Goal: Information Seeking & Learning: Learn about a topic

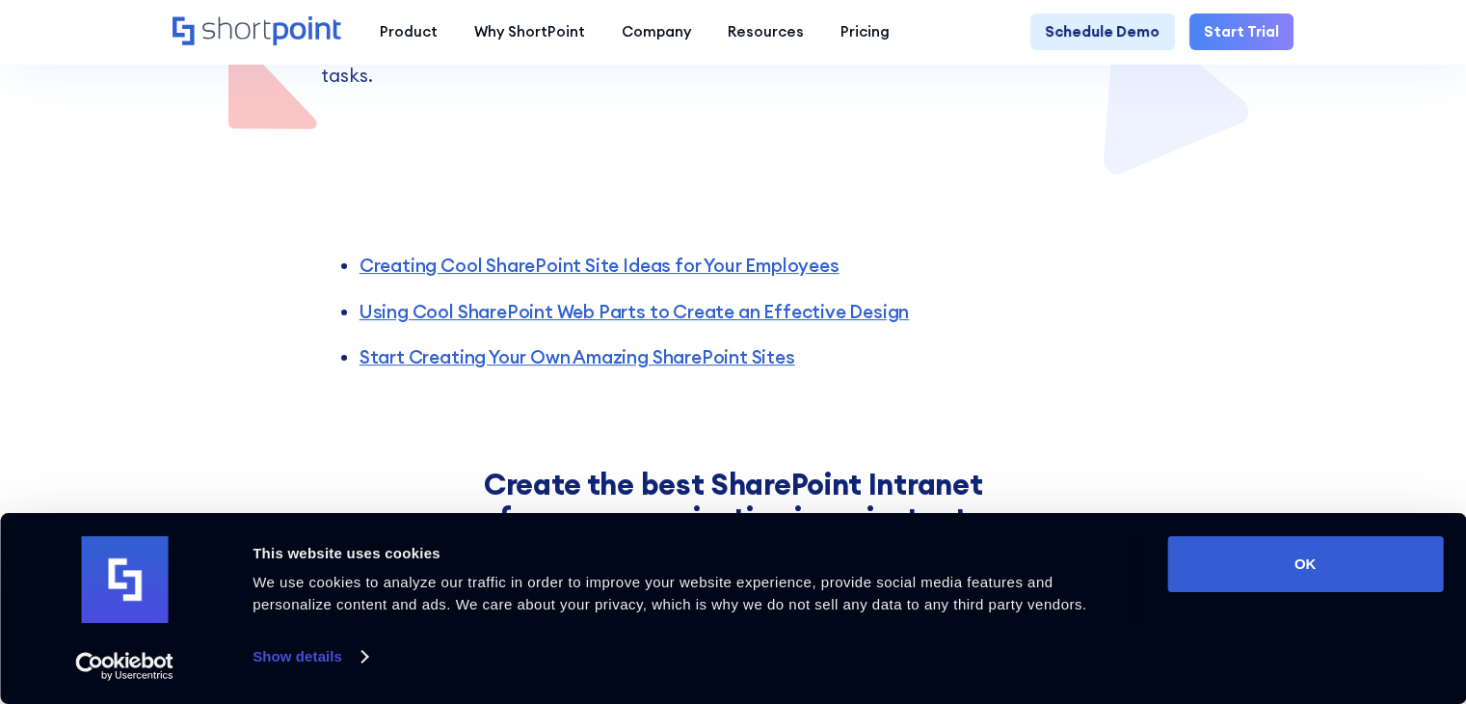
scroll to position [532, 0]
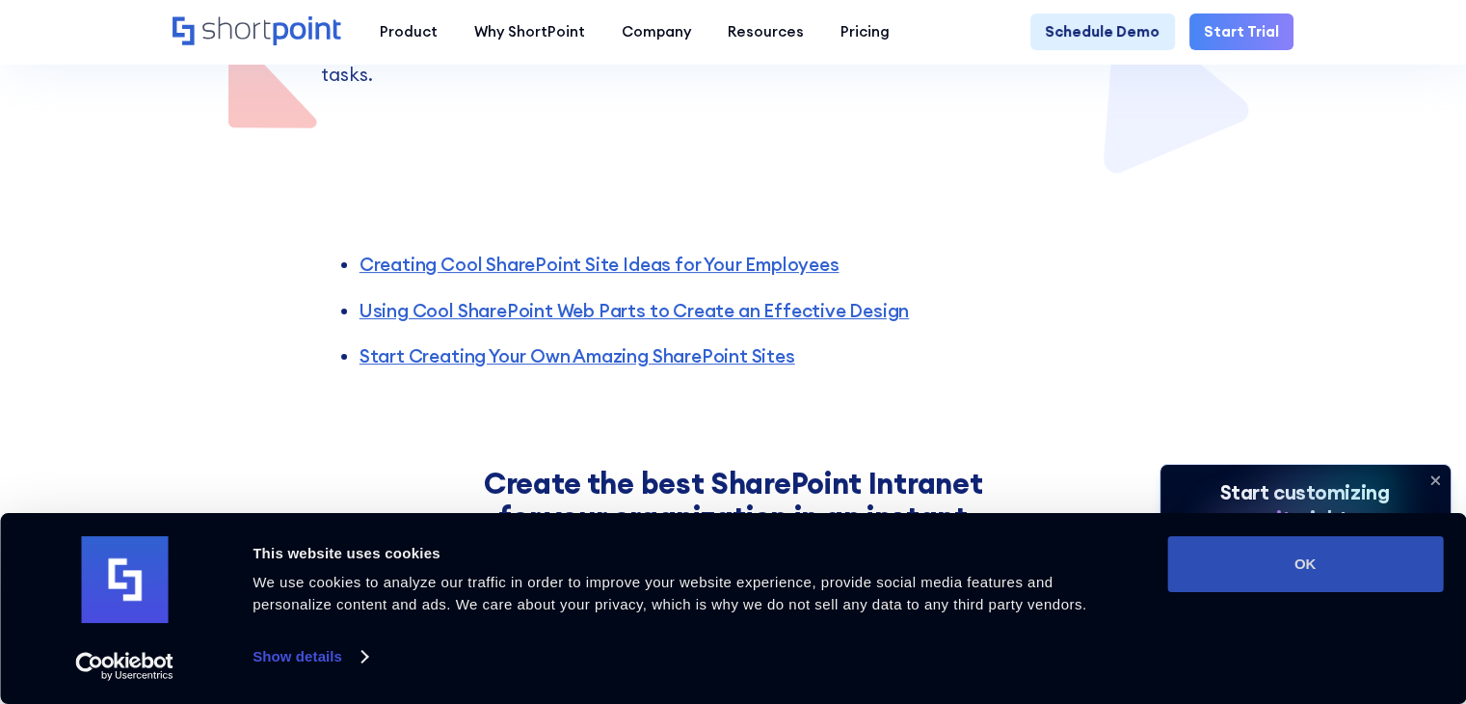
click at [1282, 554] on button "OK" at bounding box center [1305, 564] width 276 height 56
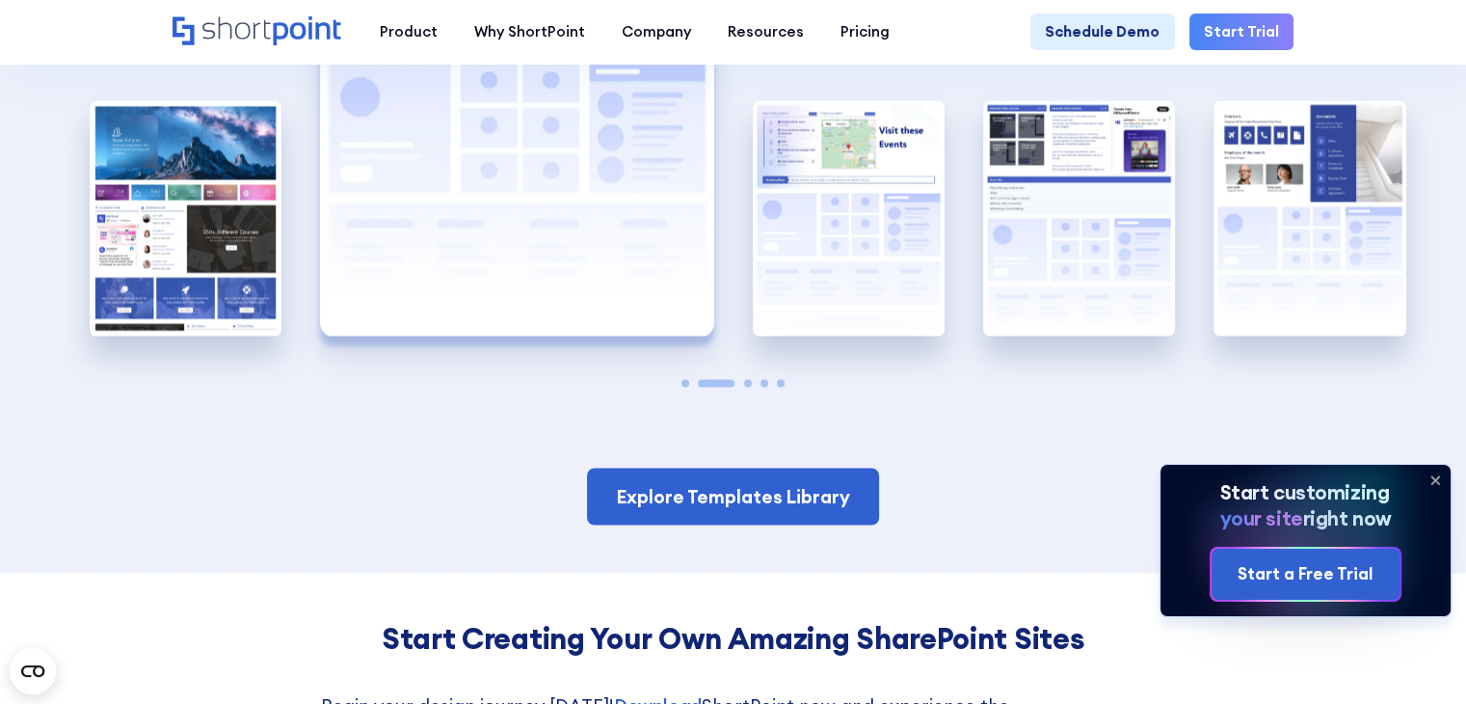
scroll to position [3480, 0]
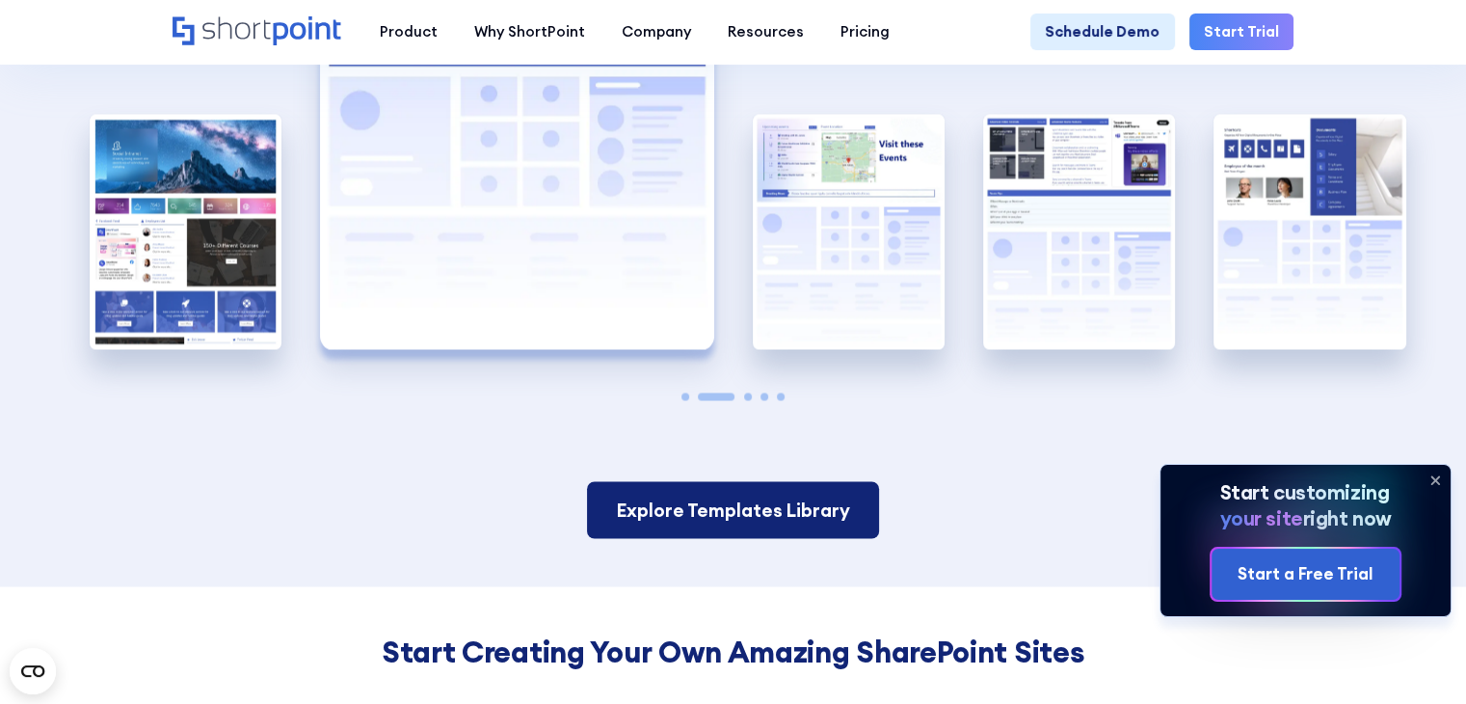
click at [745, 500] on link "Explore Templates Library" at bounding box center [733, 509] width 292 height 57
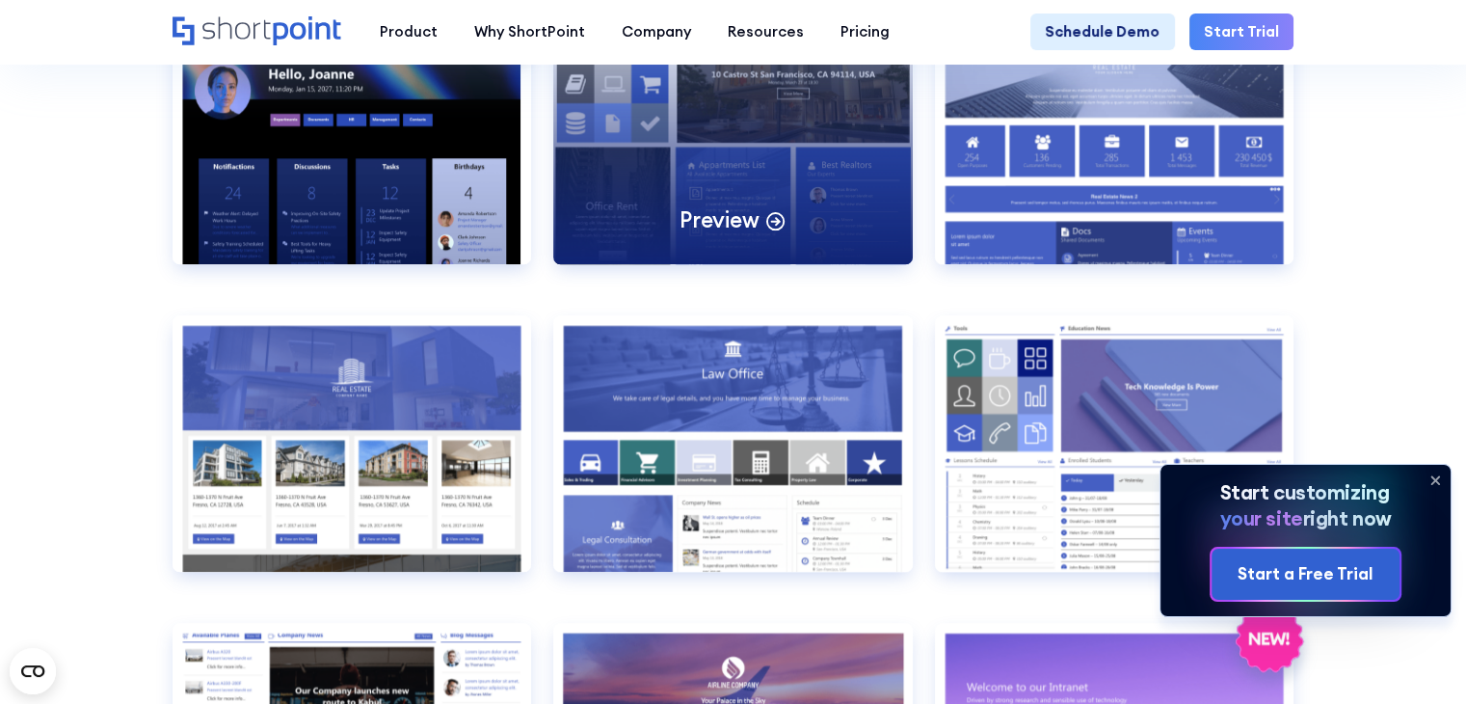
scroll to position [1754, 0]
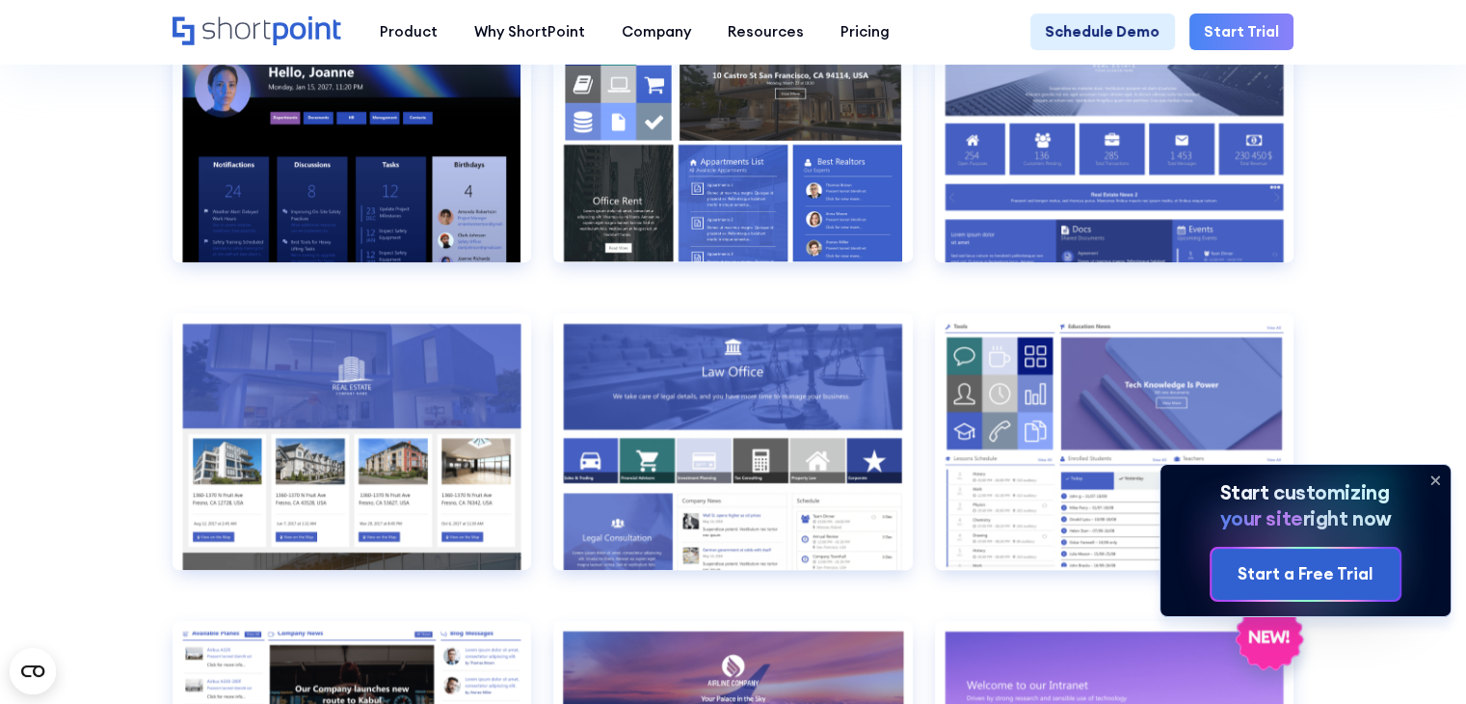
click at [1434, 475] on icon at bounding box center [1435, 480] width 31 height 31
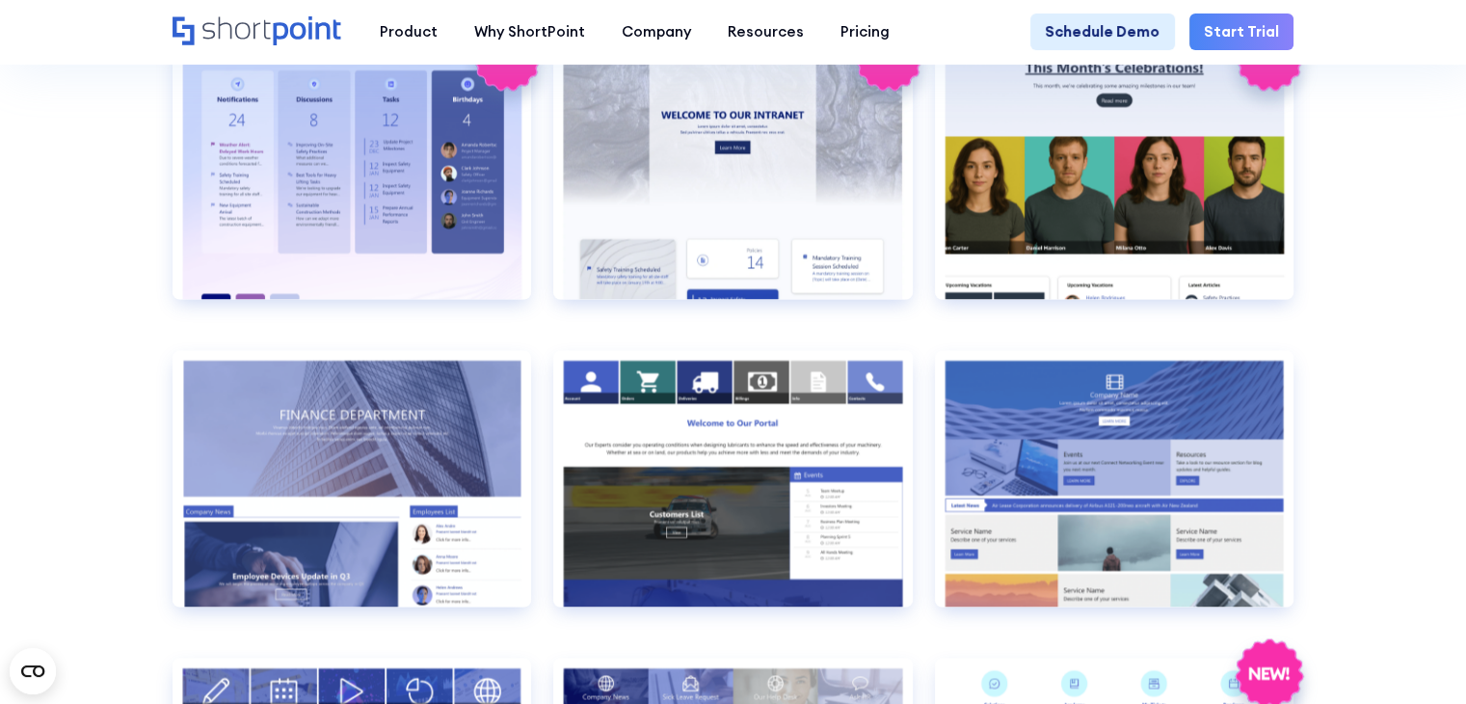
scroll to position [3270, 0]
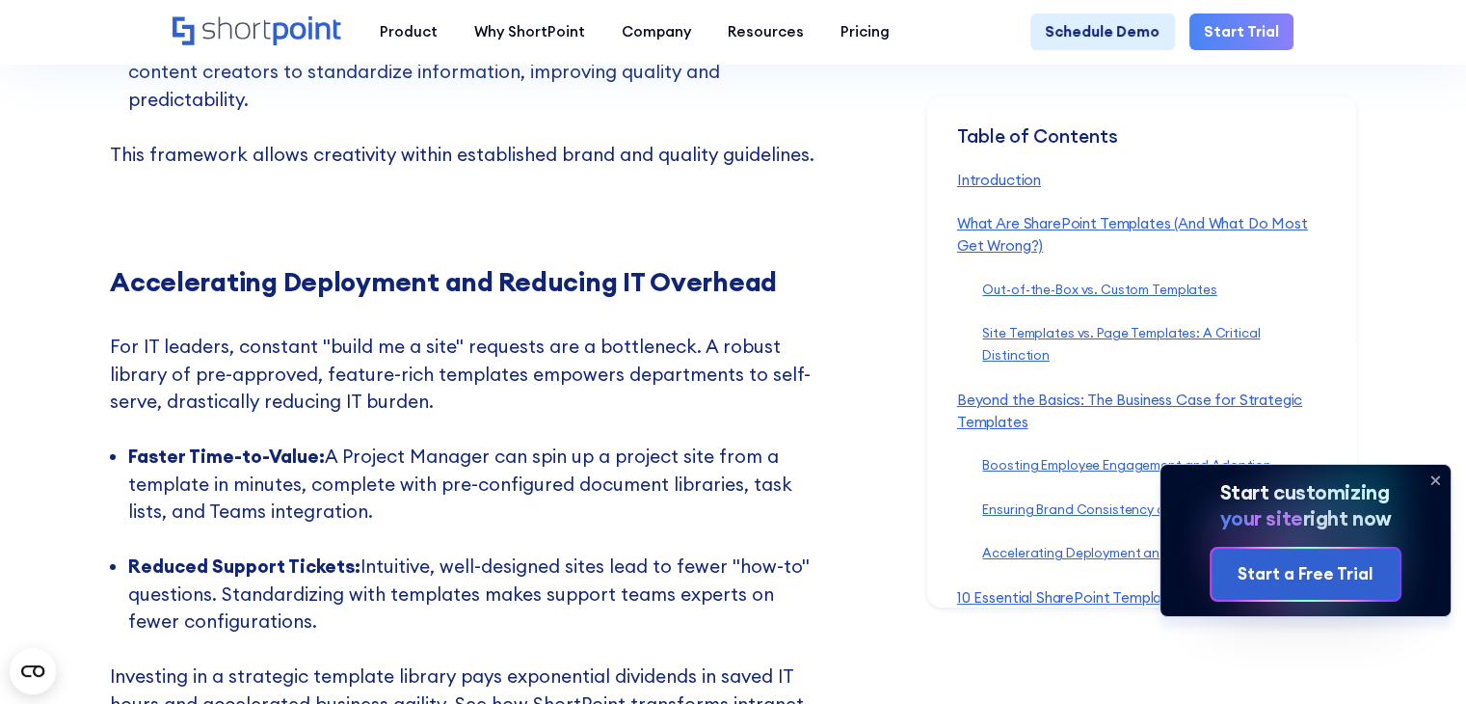
scroll to position [6925, 0]
click at [1438, 480] on icon at bounding box center [1436, 480] width 8 height 8
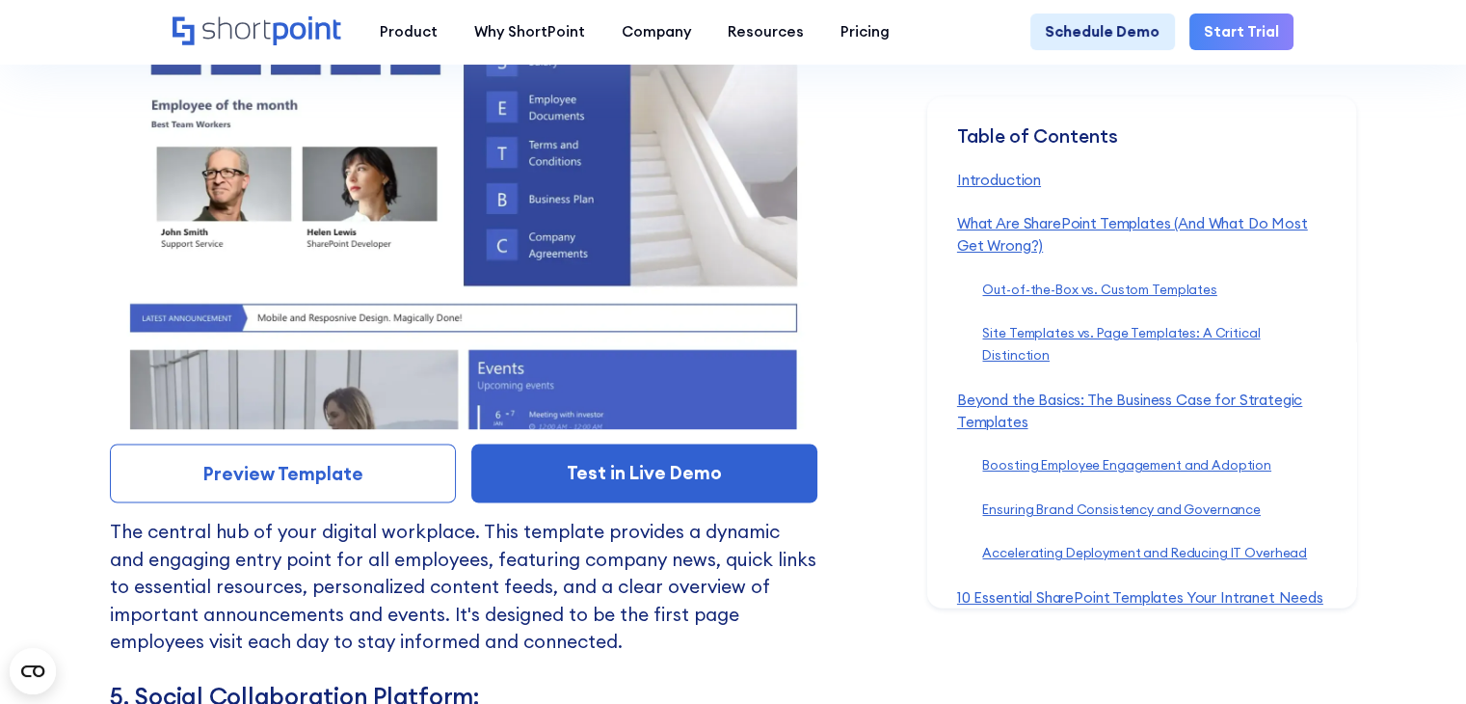
scroll to position [10795, 0]
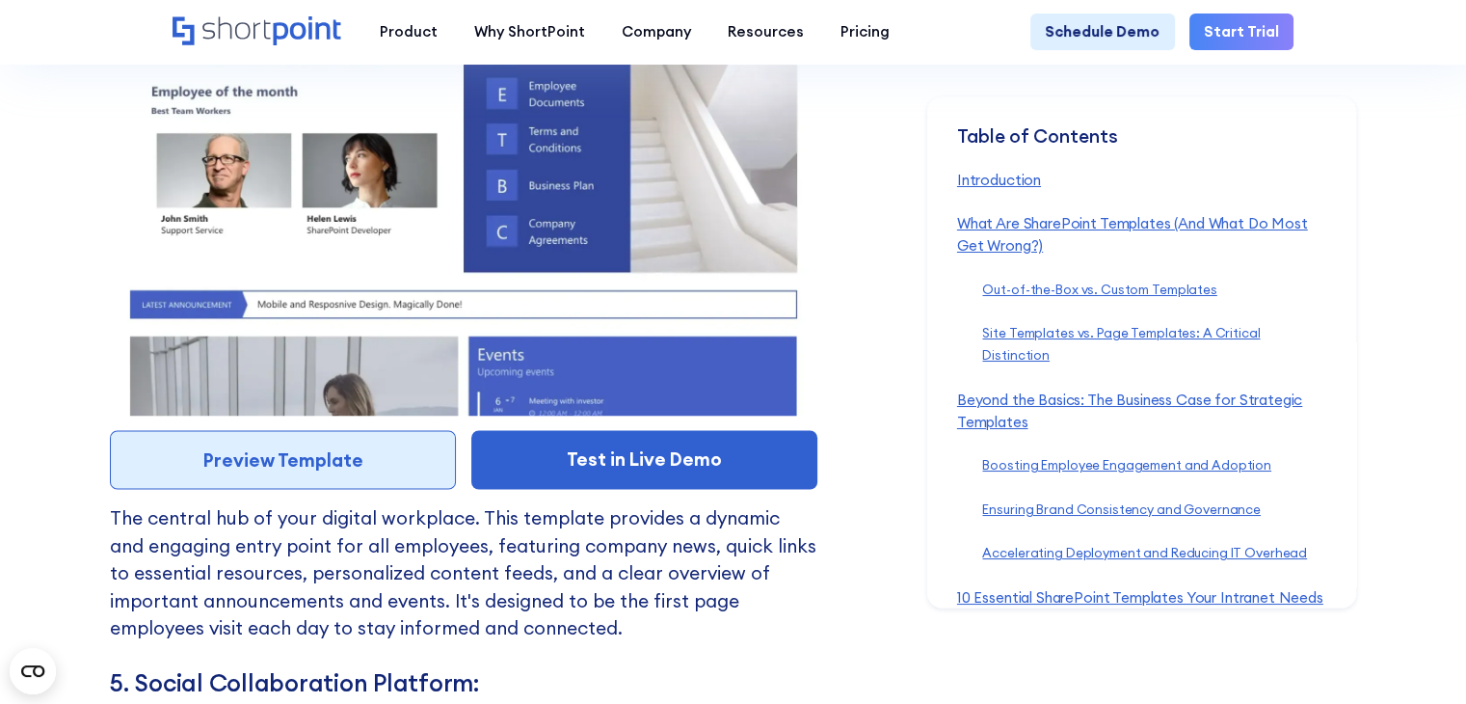
click at [331, 481] on link "Preview Template" at bounding box center [283, 459] width 346 height 59
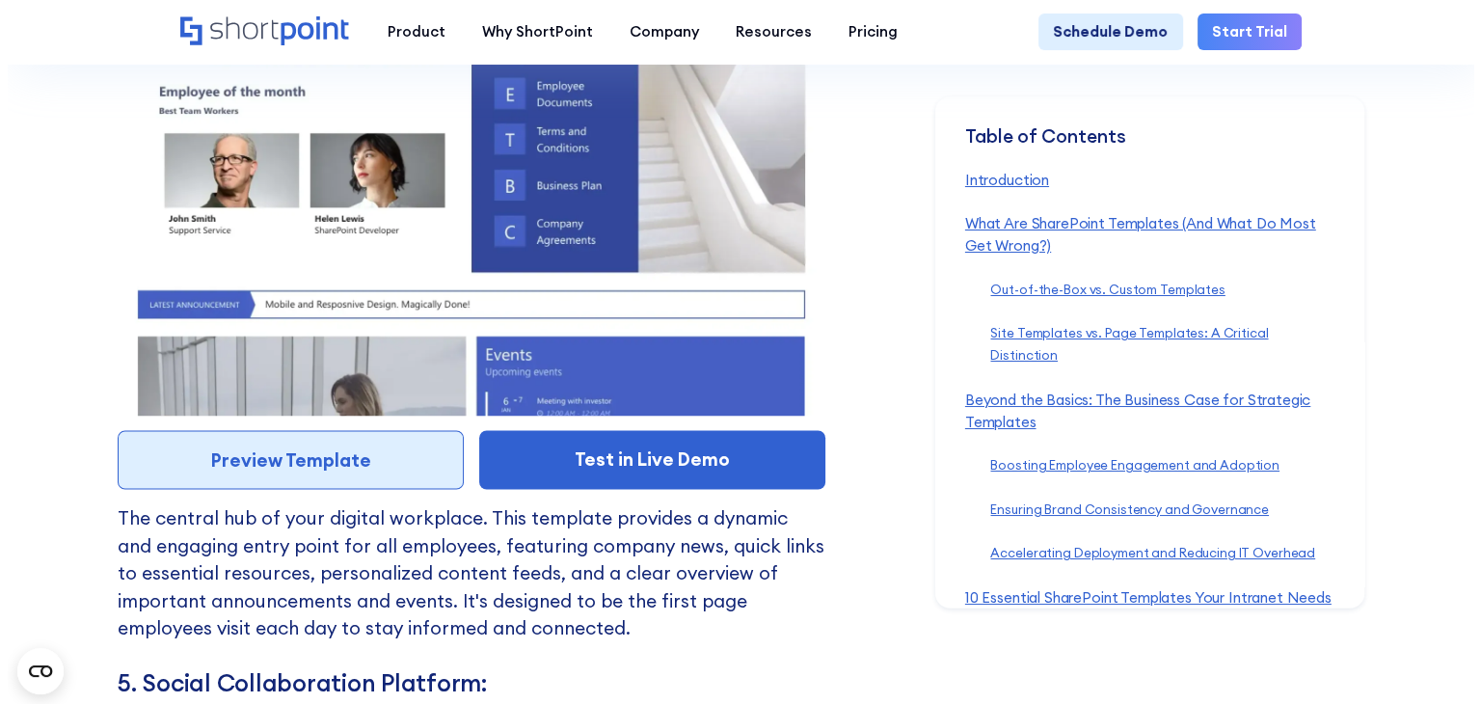
scroll to position [10758, 0]
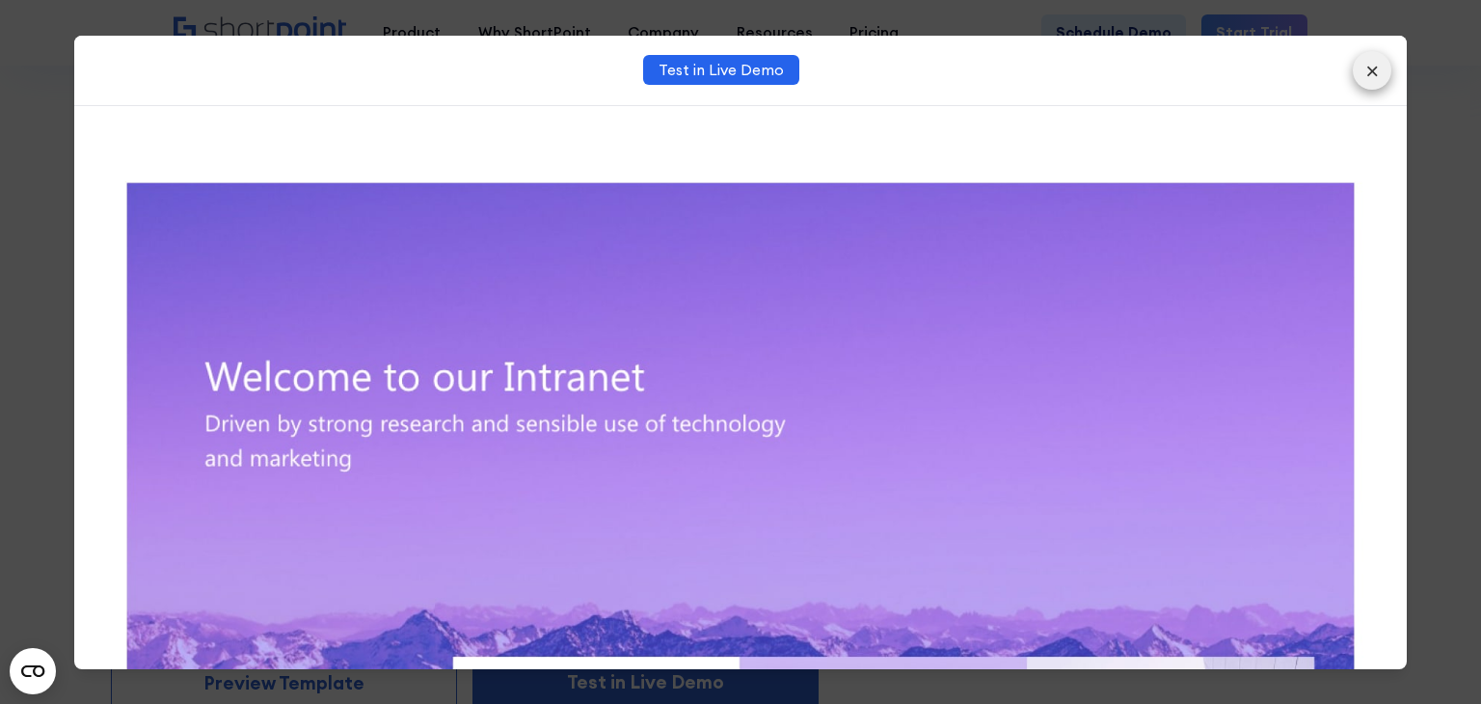
click at [1387, 79] on button "×" at bounding box center [1371, 70] width 39 height 39
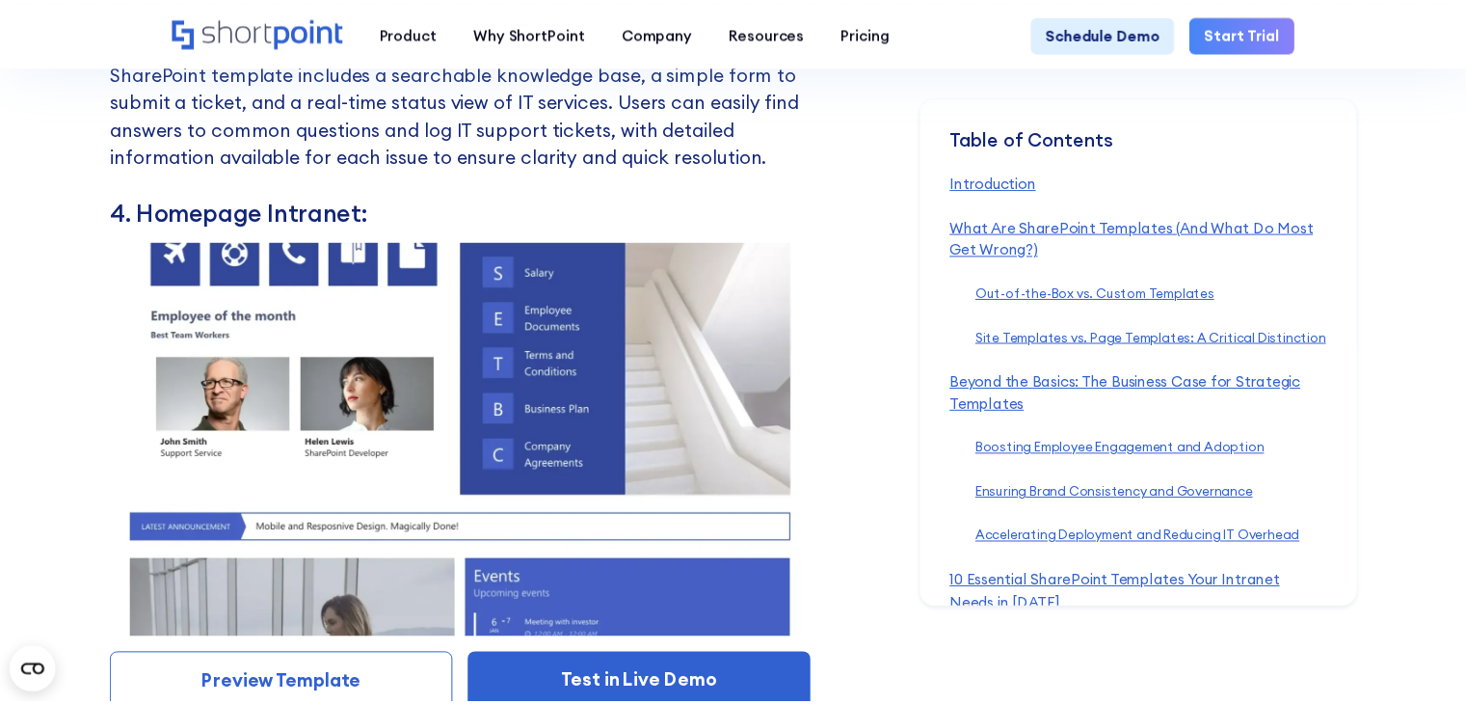
scroll to position [10795, 0]
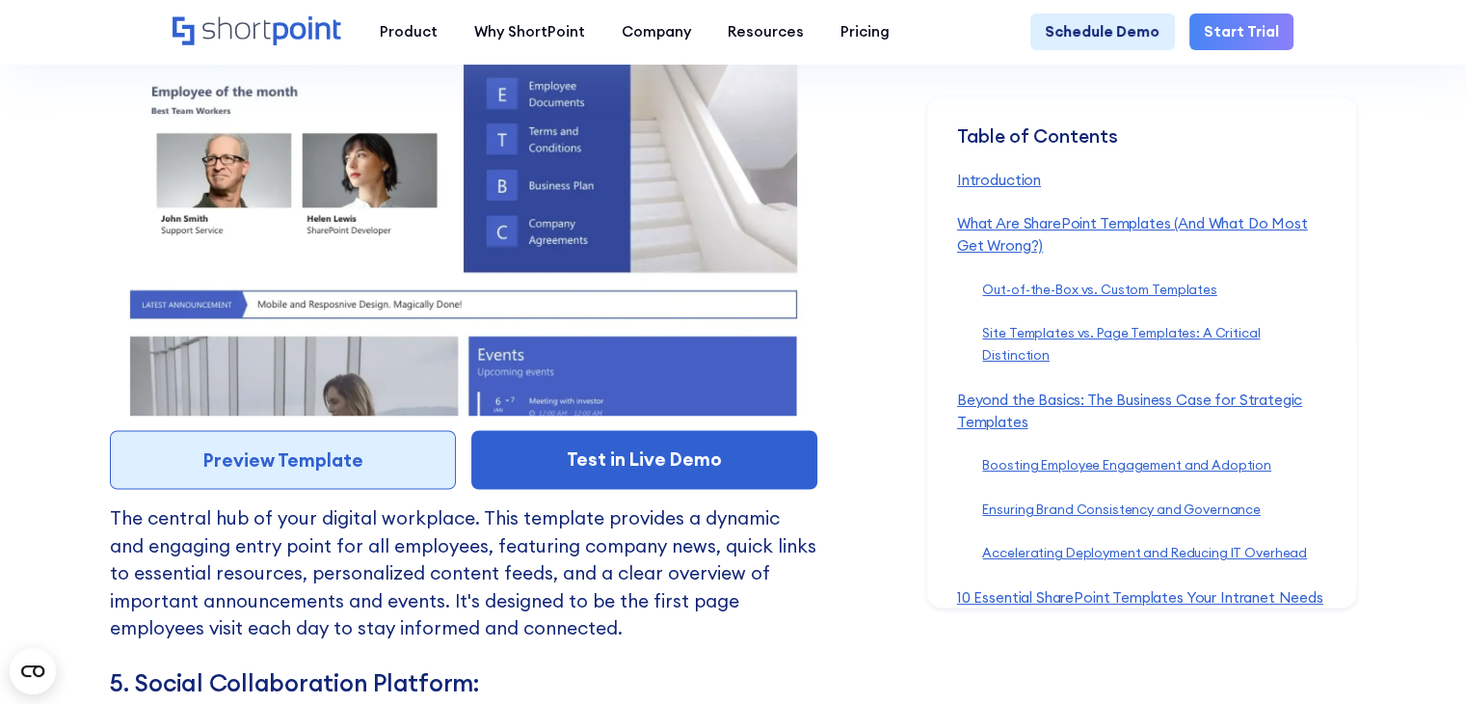
click at [367, 489] on link "Preview Template" at bounding box center [283, 459] width 346 height 59
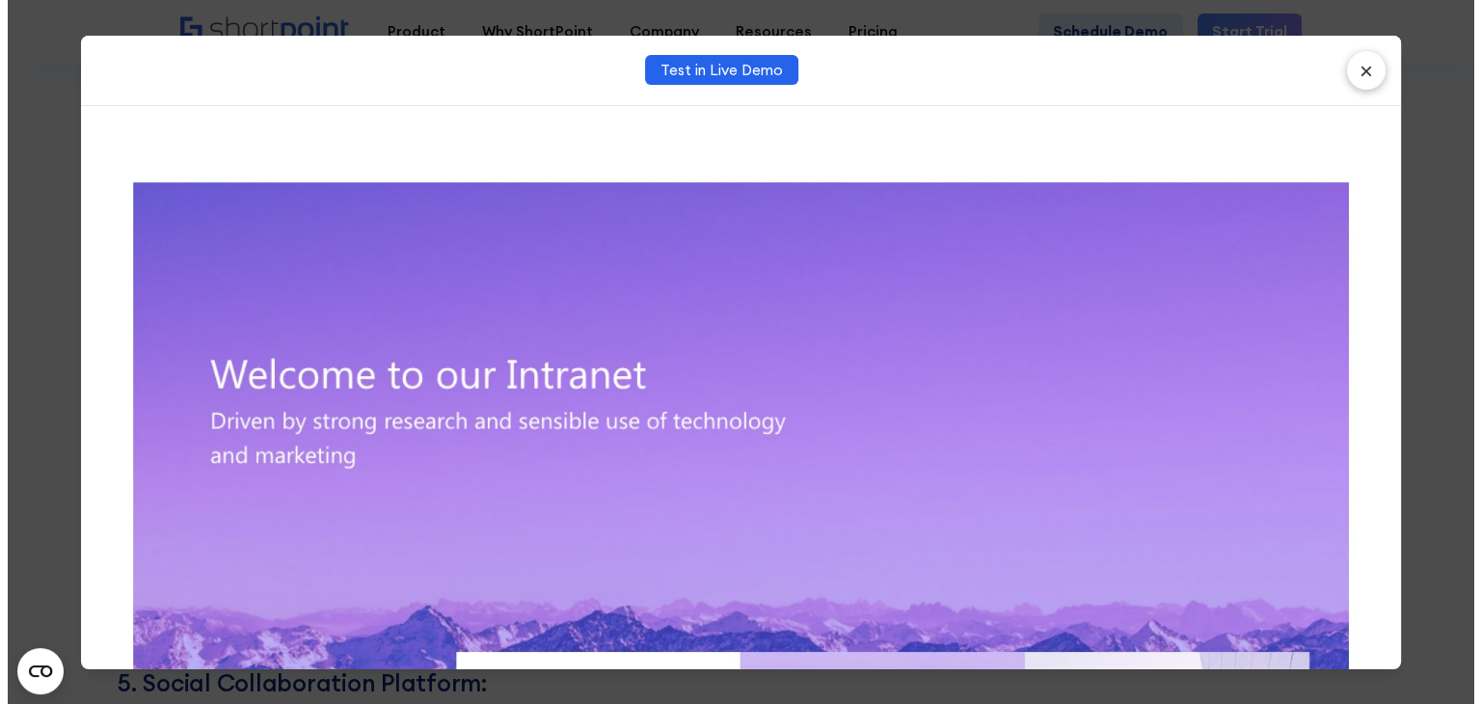
scroll to position [10758, 0]
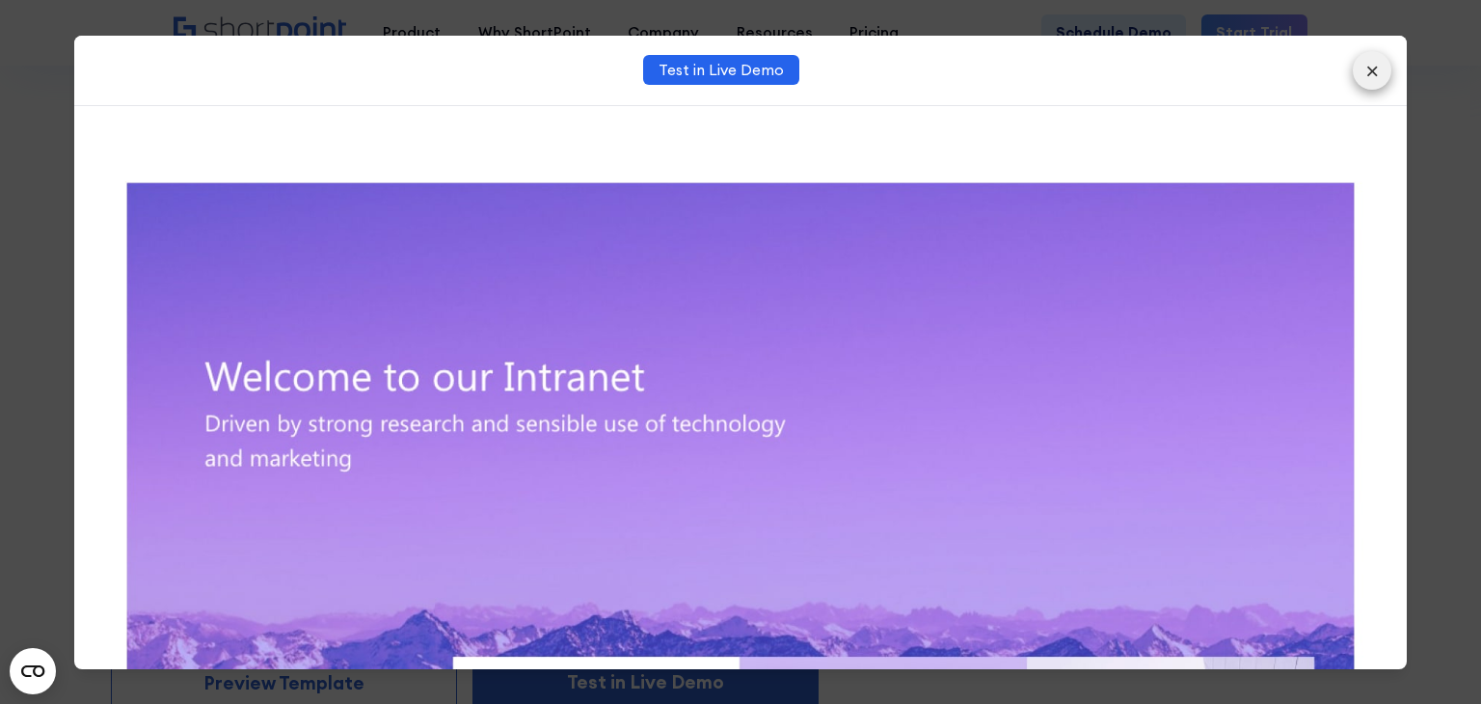
click at [1354, 71] on button "×" at bounding box center [1371, 70] width 39 height 39
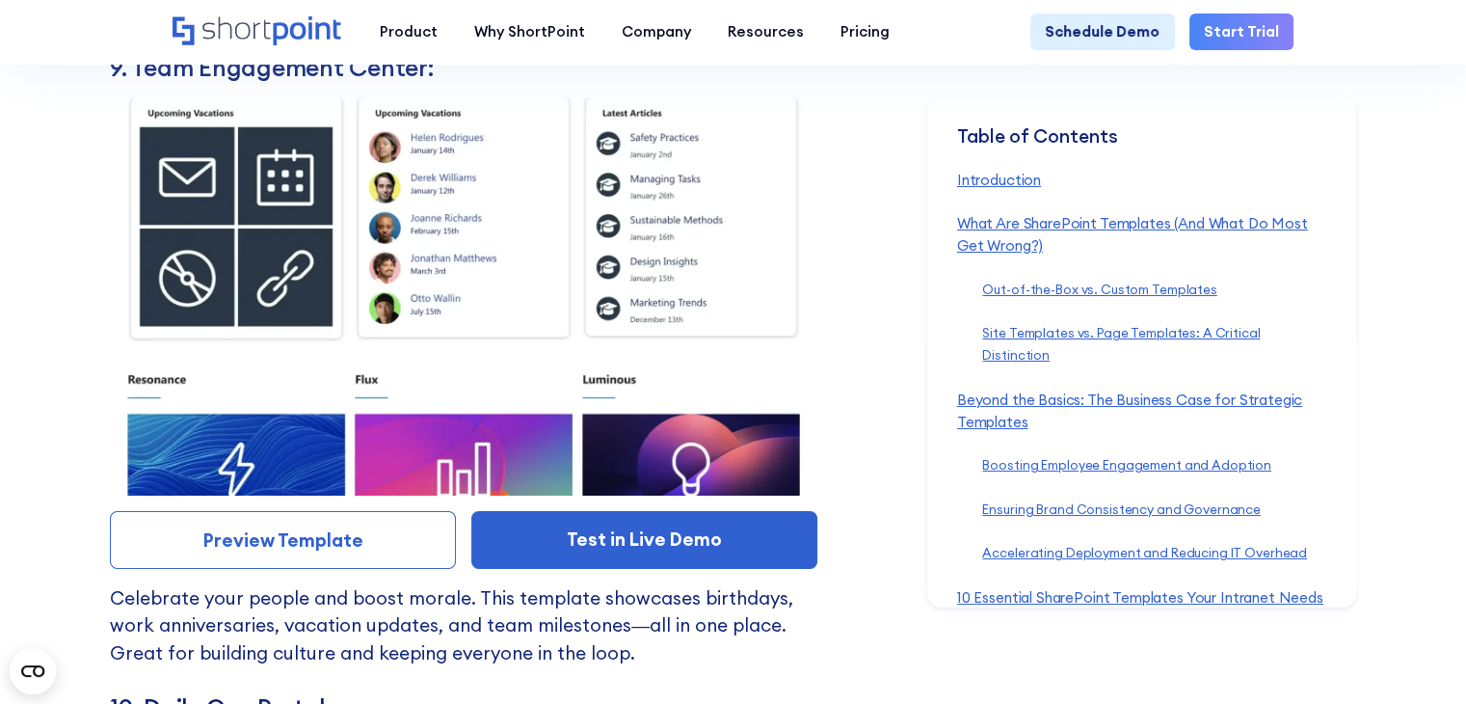
scroll to position [14073, 0]
